Goal: Check status: Check status

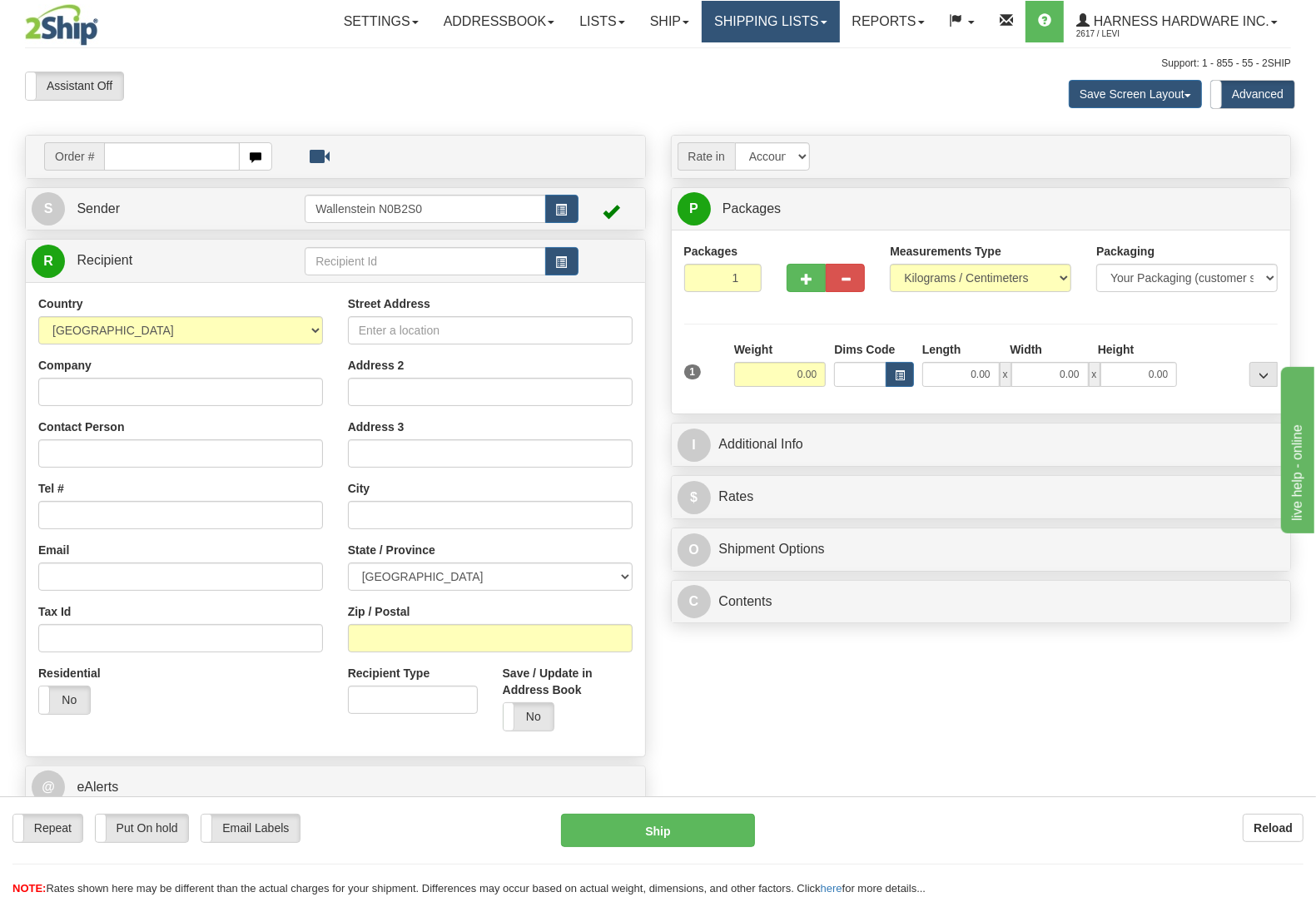
click at [763, 13] on link "Shipping lists" at bounding box center [771, 21] width 137 height 41
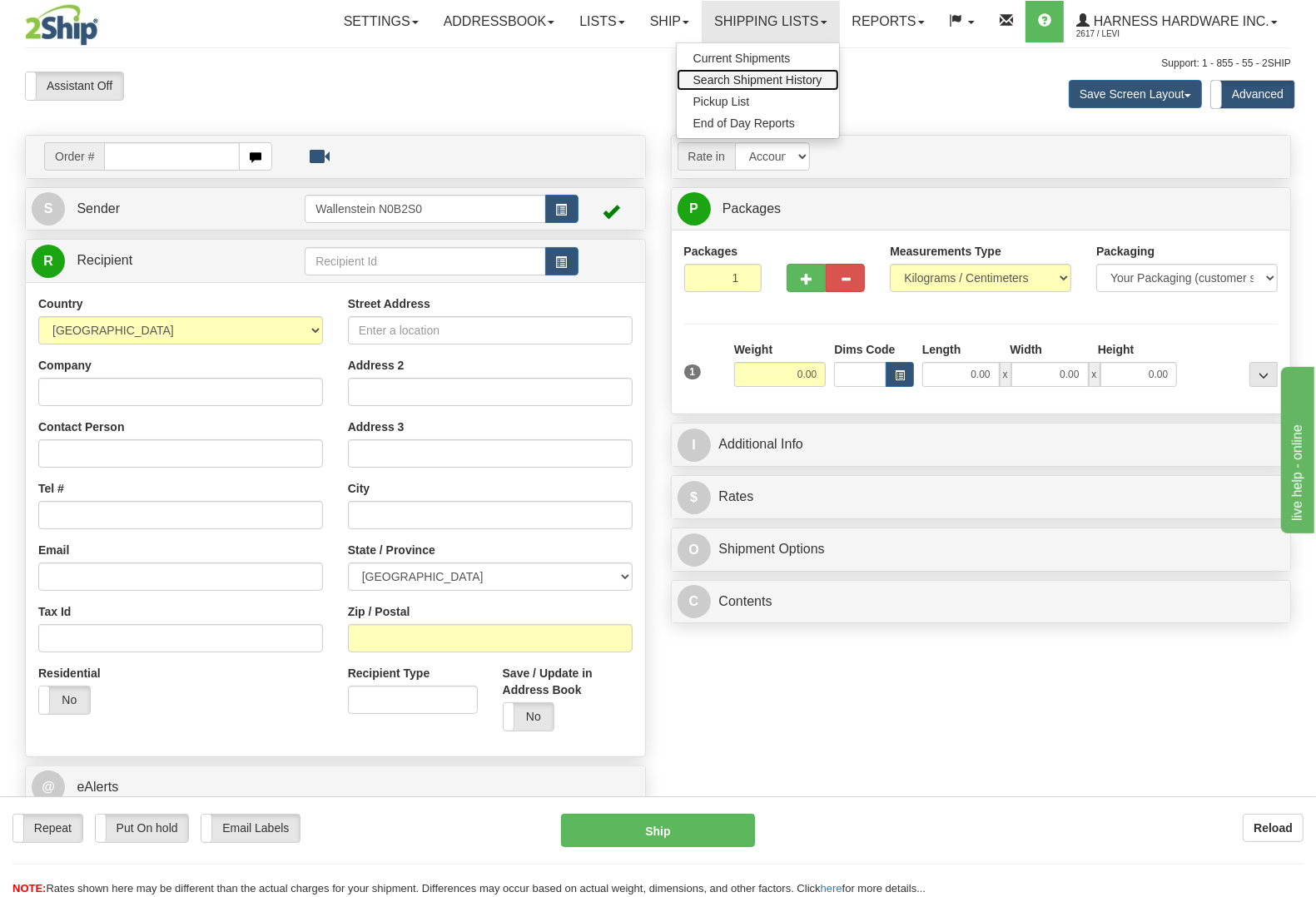
click at [745, 79] on span "Search Shipment History" at bounding box center [758, 80] width 129 height 14
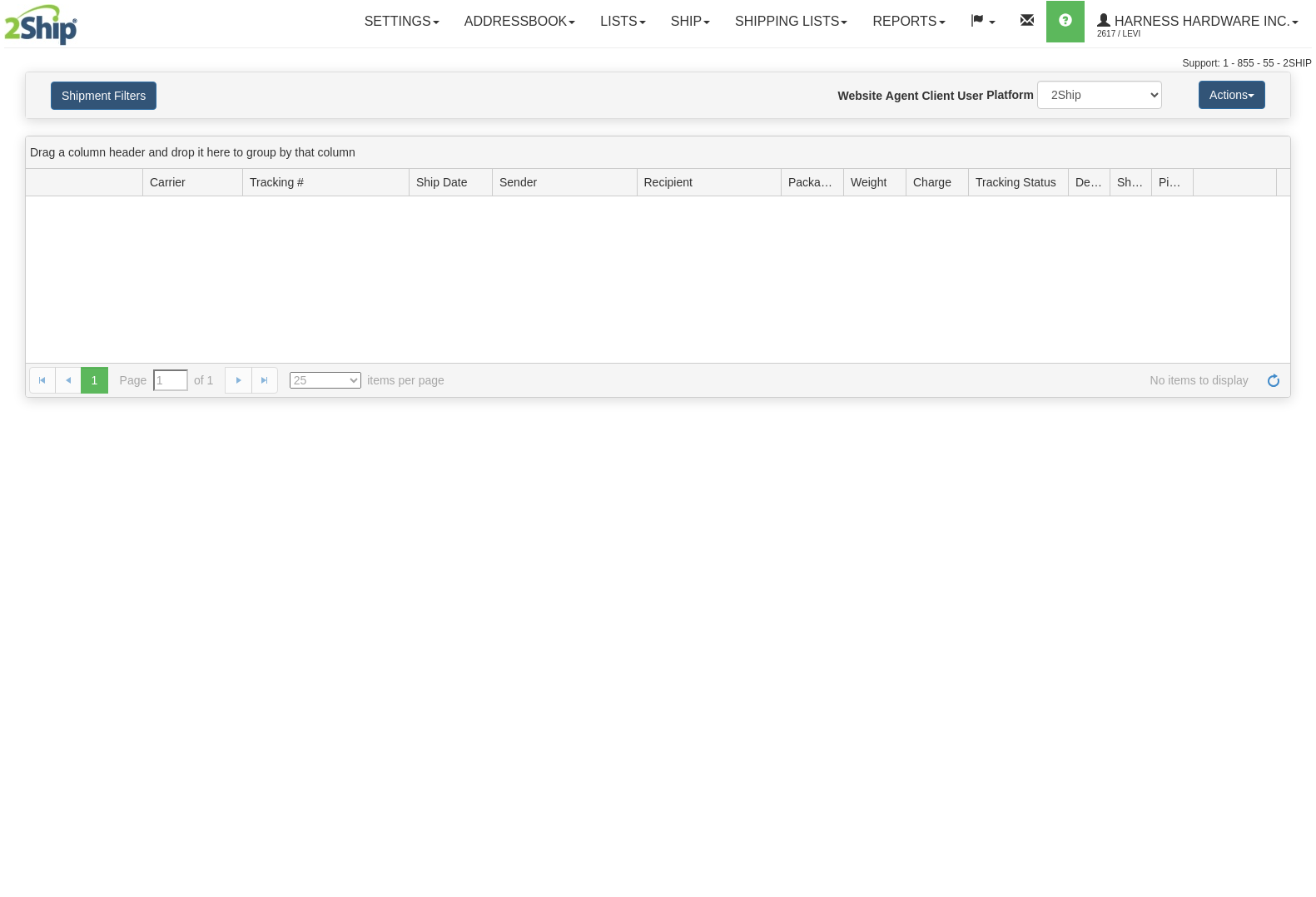
type input "From [DATE] To [DATE]"
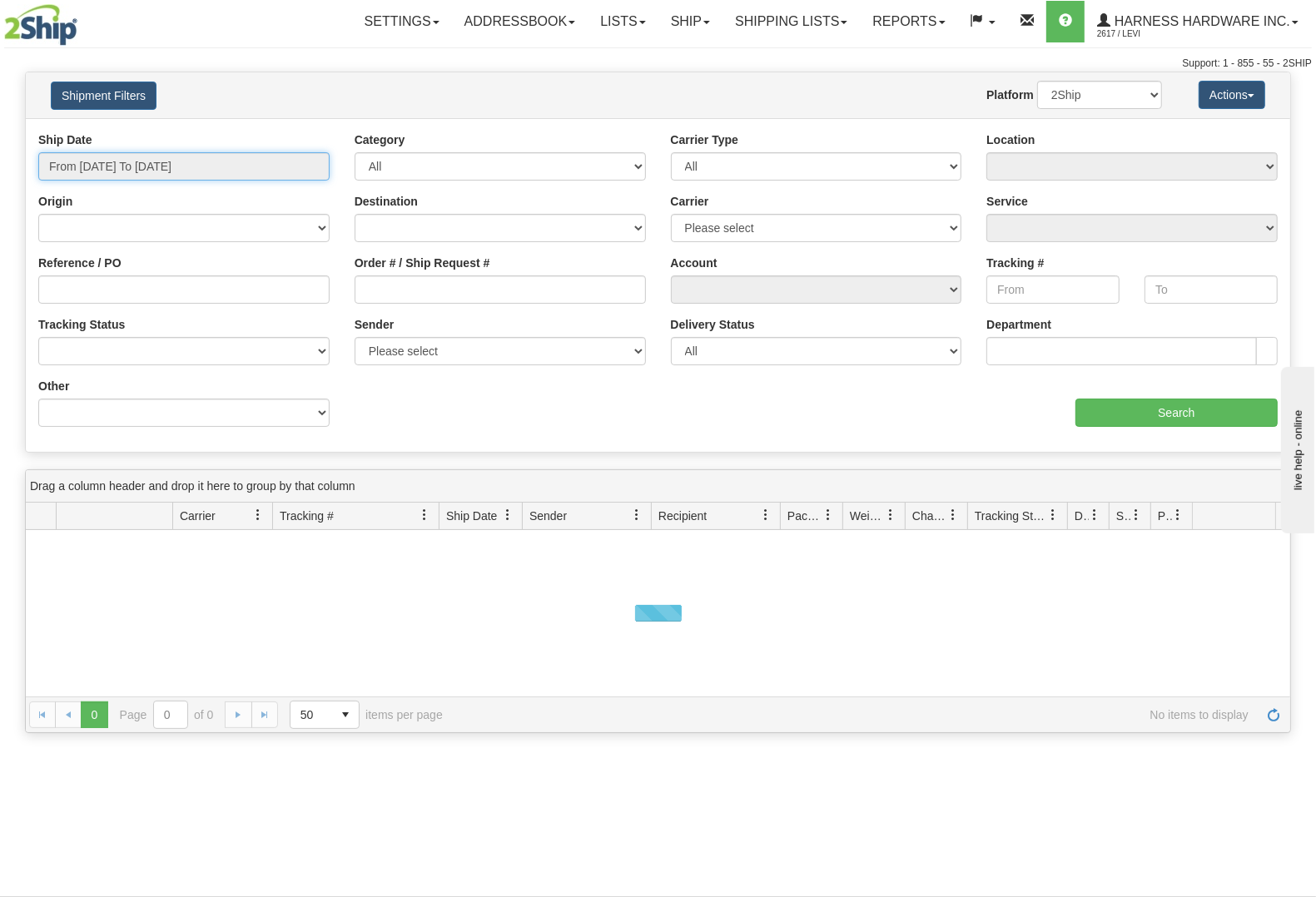
click at [136, 168] on input "From 10/07/2025 To 10/08/2025" at bounding box center [184, 166] width 291 height 28
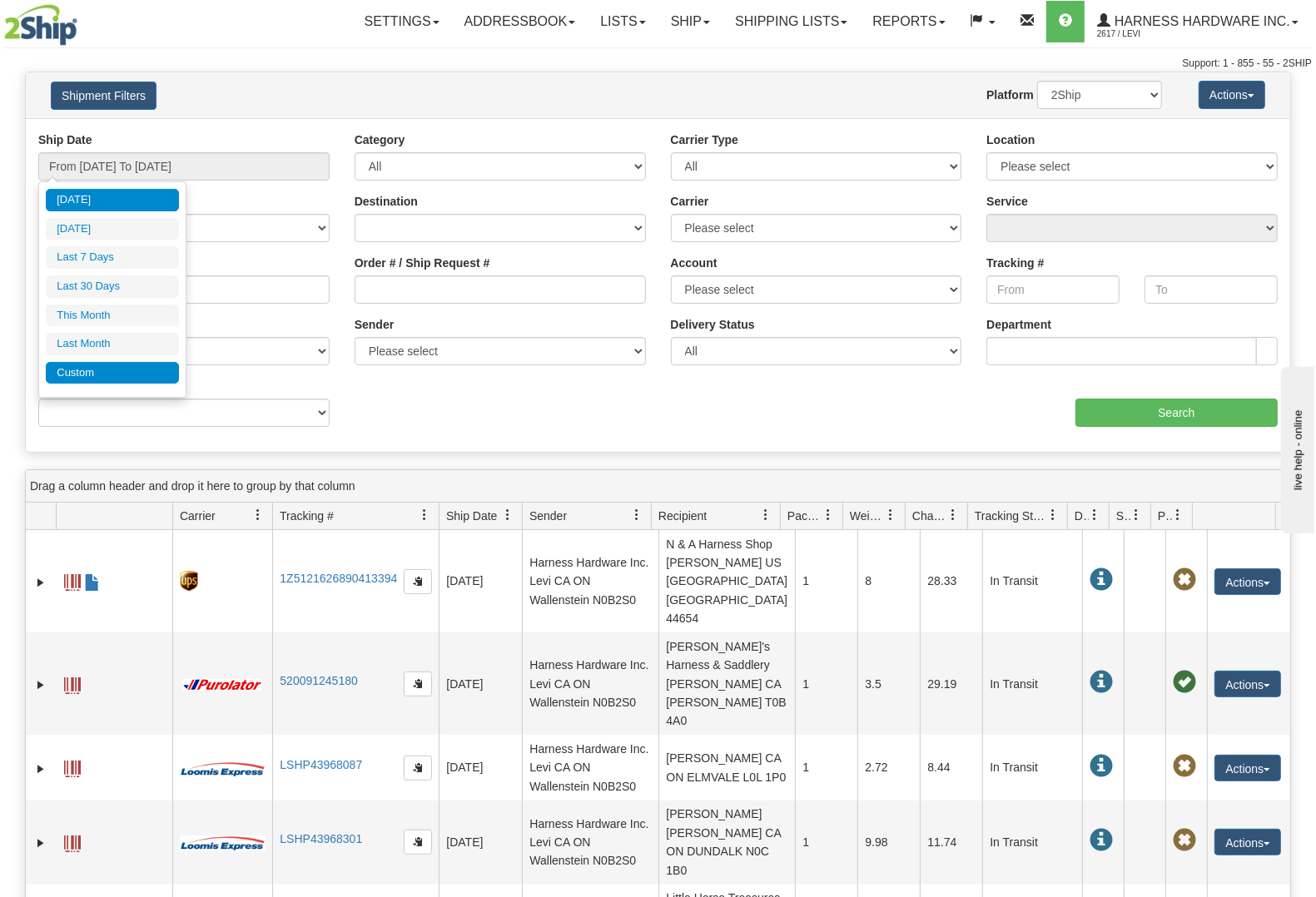
drag, startPoint x: 92, startPoint y: 387, endPoint x: 90, endPoint y: 377, distance: 10.2
click at [92, 377] on div "Today Yesterday Last 7 Days Last 30 Days This Month Last Month Custom Apply Can…" at bounding box center [112, 290] width 133 height 202
click at [89, 376] on li "Custom" at bounding box center [112, 373] width 133 height 23
type input "09/01/2025"
type input "09/30/2025"
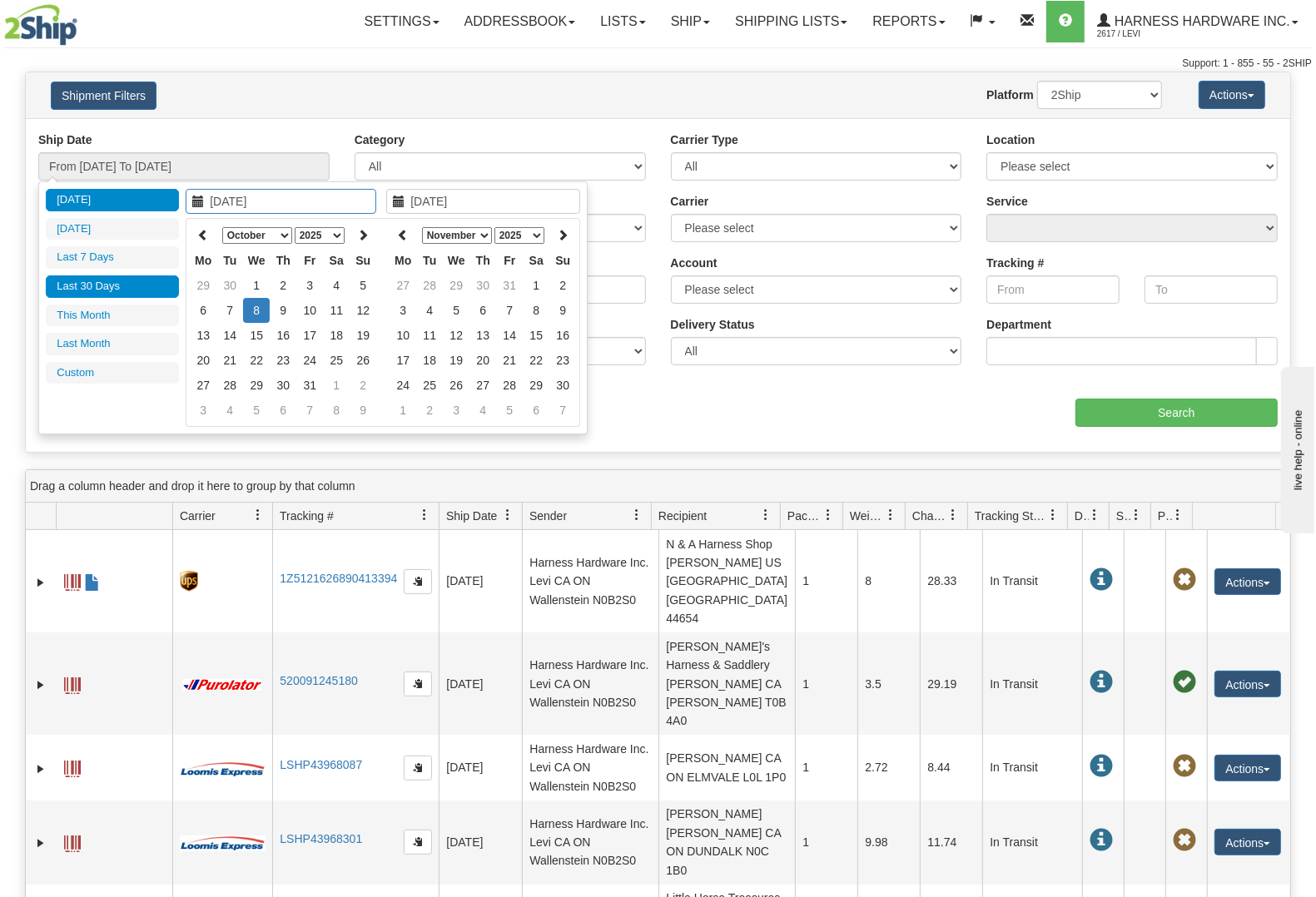
type input "10/01/2025"
type input "10/31/2025"
type input "[DATE]"
type input "10/03/2025"
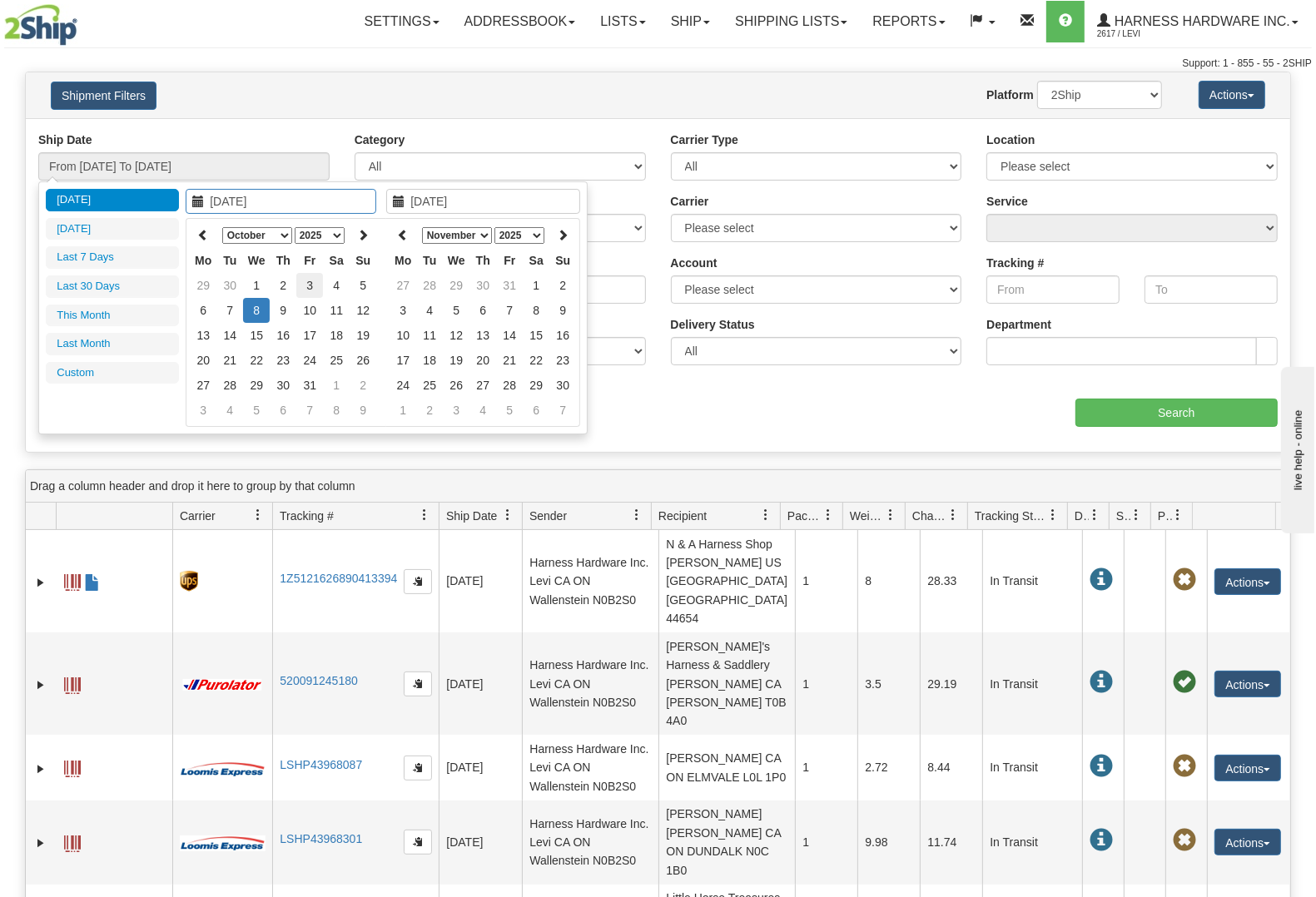
click at [309, 286] on td "3" at bounding box center [309, 285] width 27 height 25
type input "10/03/2025"
click at [309, 284] on td "3" at bounding box center [309, 285] width 27 height 25
type input "From 10/03/2025 To 10/03/2025"
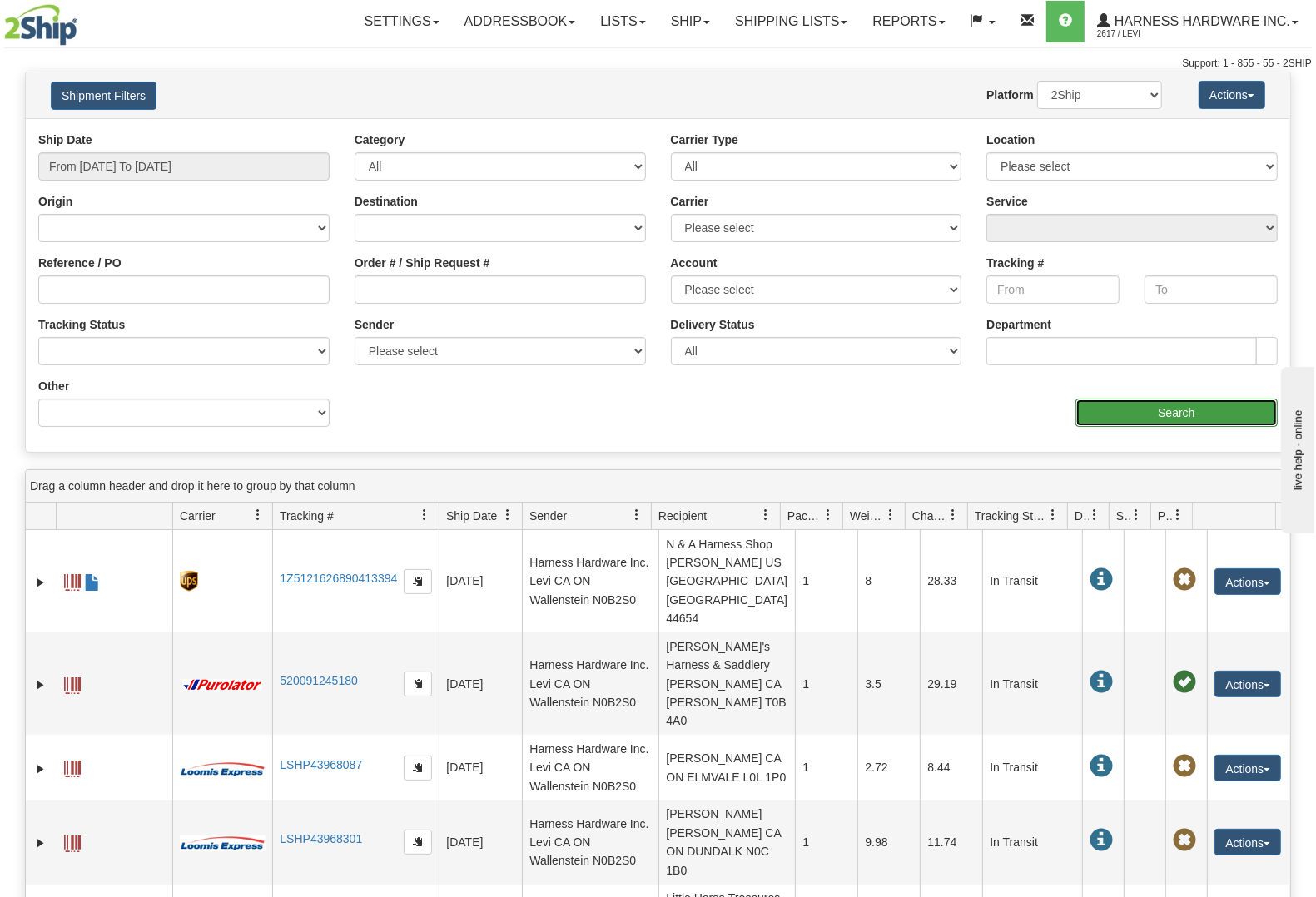
click at [1142, 405] on input "Search" at bounding box center [1176, 412] width 203 height 28
